Goal: Check status: Check status

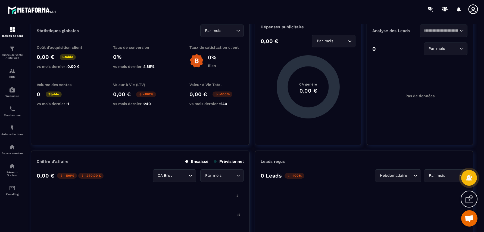
scroll to position [109, 0]
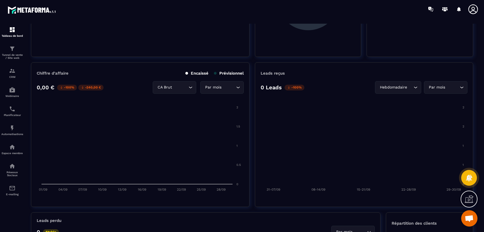
click at [390, 82] on div "Hebdomadaire Loading..." at bounding box center [398, 87] width 46 height 13
click at [401, 98] on p "Jours" at bounding box center [399, 98] width 32 height 5
click at [429, 87] on div "Par mois" at bounding box center [443, 87] width 32 height 6
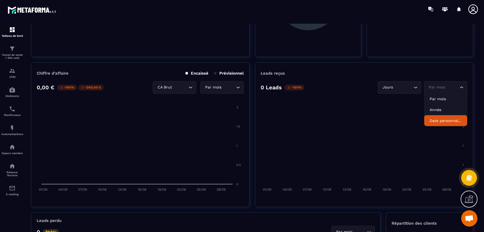
click at [444, 122] on p "Date personnalisée" at bounding box center [446, 120] width 32 height 5
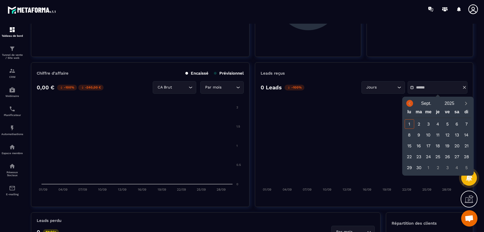
click at [409, 106] on icon "Previous month" at bounding box center [409, 103] width 5 height 5
click at [448, 123] on div "1" at bounding box center [448, 124] width 10 height 10
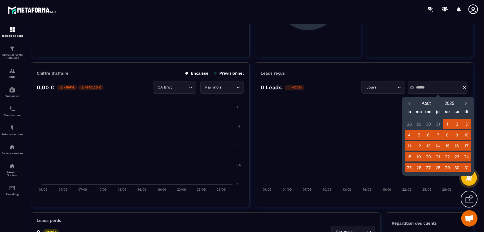
click at [465, 167] on div "31" at bounding box center [467, 168] width 10 height 10
type input "**********"
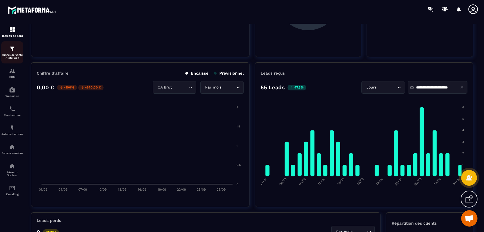
click at [14, 55] on p "Tunnel de vente / Site web" at bounding box center [12, 56] width 22 height 6
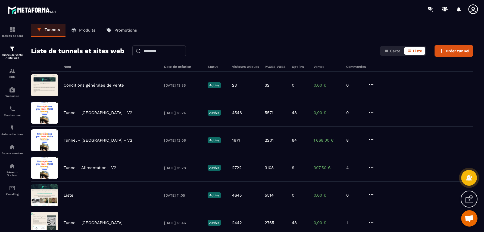
drag, startPoint x: 270, startPoint y: 139, endPoint x: 27, endPoint y: 118, distance: 244.1
click at [27, 118] on div "Tunnels Produits Promotions Liste de tunnels et sites web Carte Liste Créer tun…" at bounding box center [252, 127] width 453 height 206
click at [478, 103] on div "Tunnels Produits Promotions Liste de tunnels et sites web Carte Liste Créer tun…" at bounding box center [252, 127] width 453 height 206
